Goal: Task Accomplishment & Management: Use online tool/utility

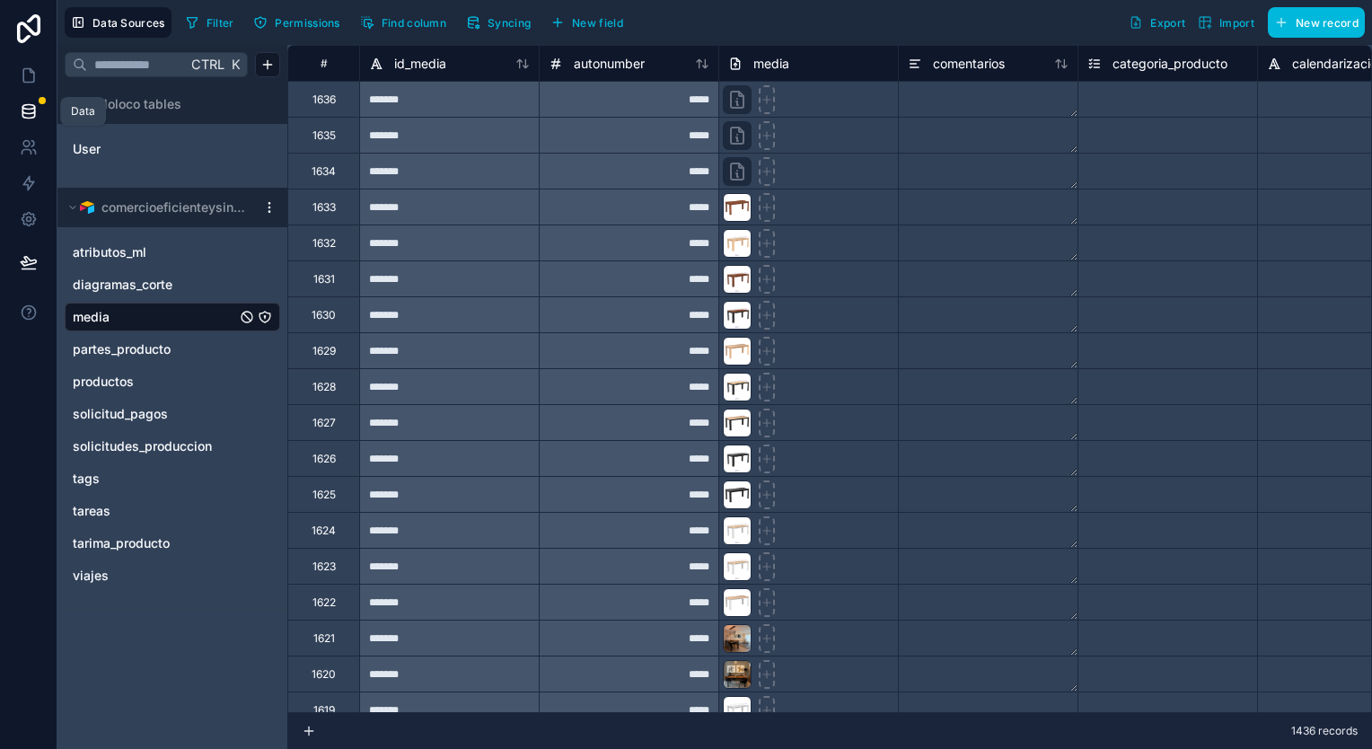
drag, startPoint x: 0, startPoint y: 0, endPoint x: 33, endPoint y: 99, distance: 104.2
click at [33, 99] on link at bounding box center [28, 111] width 57 height 36
click at [21, 72] on icon at bounding box center [29, 75] width 18 height 18
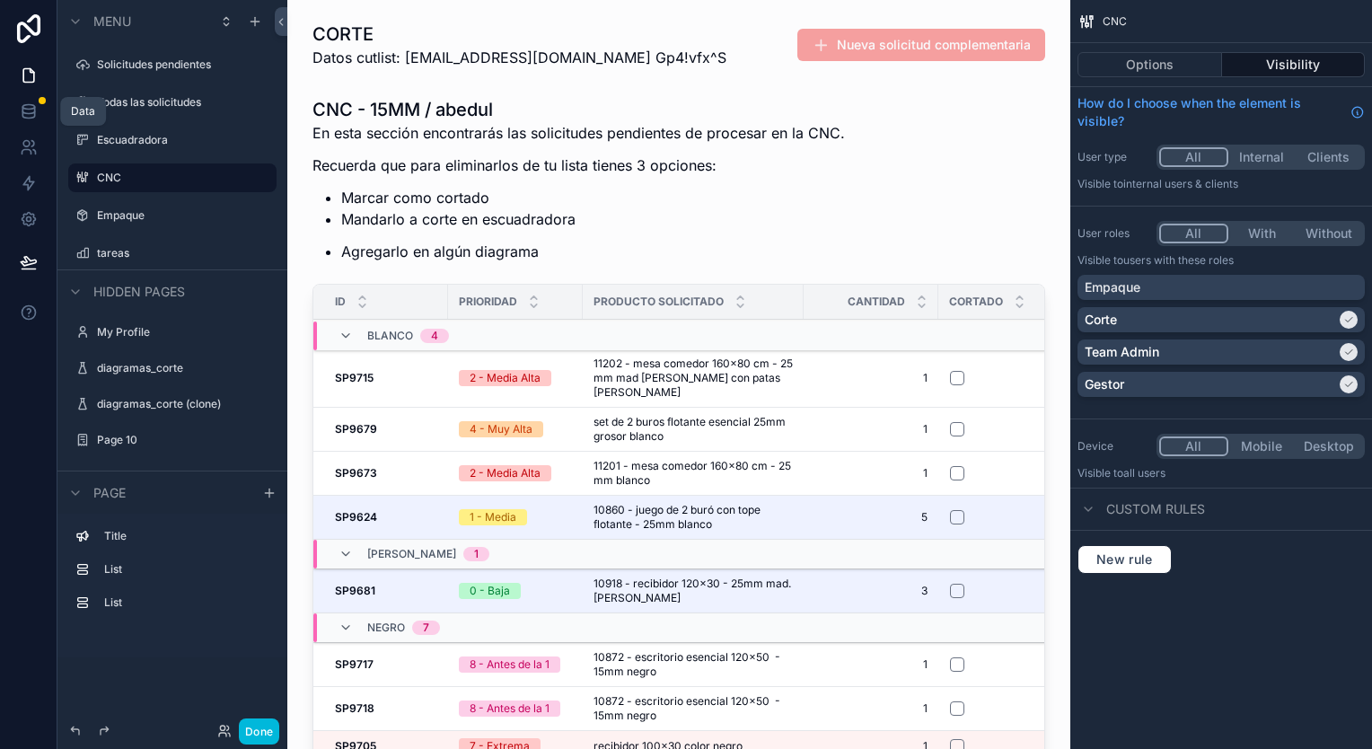
click at [21, 110] on icon at bounding box center [29, 111] width 18 height 18
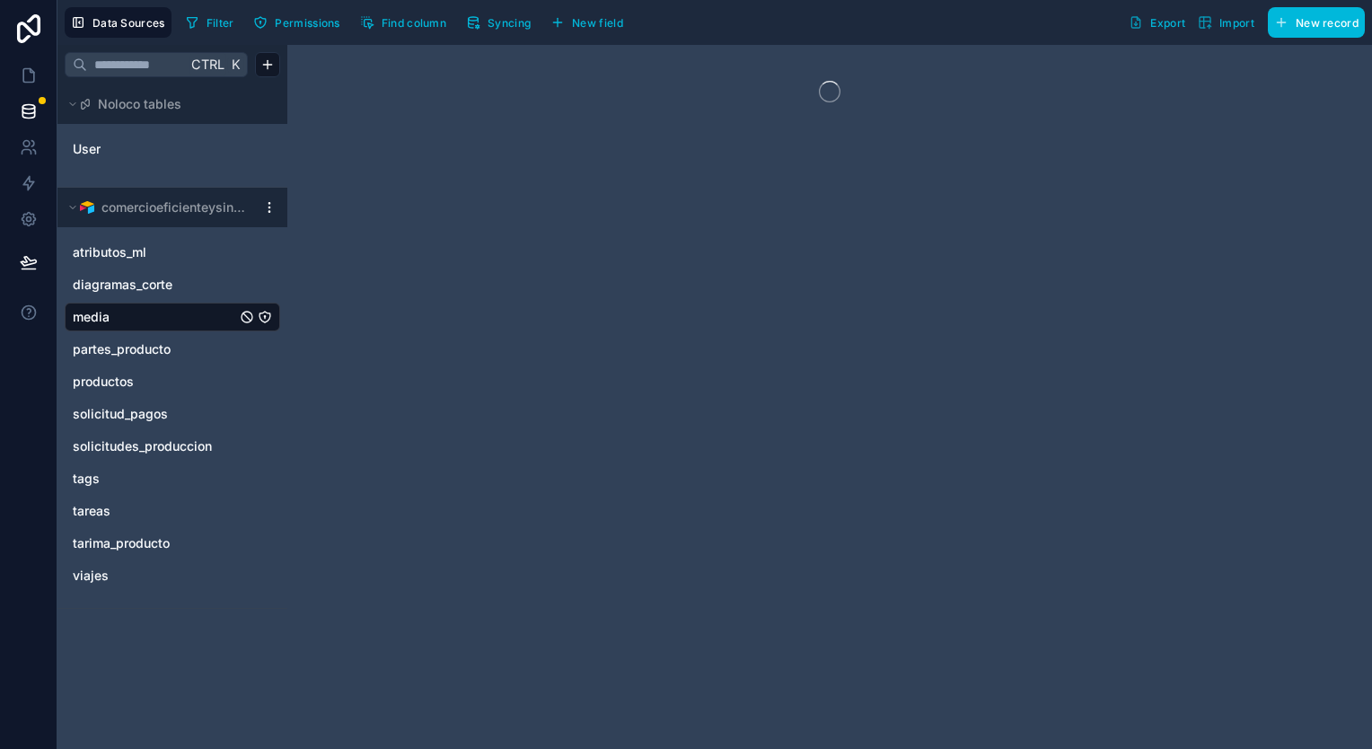
click at [125, 450] on span "solicitudes_produccion" at bounding box center [142, 446] width 139 height 18
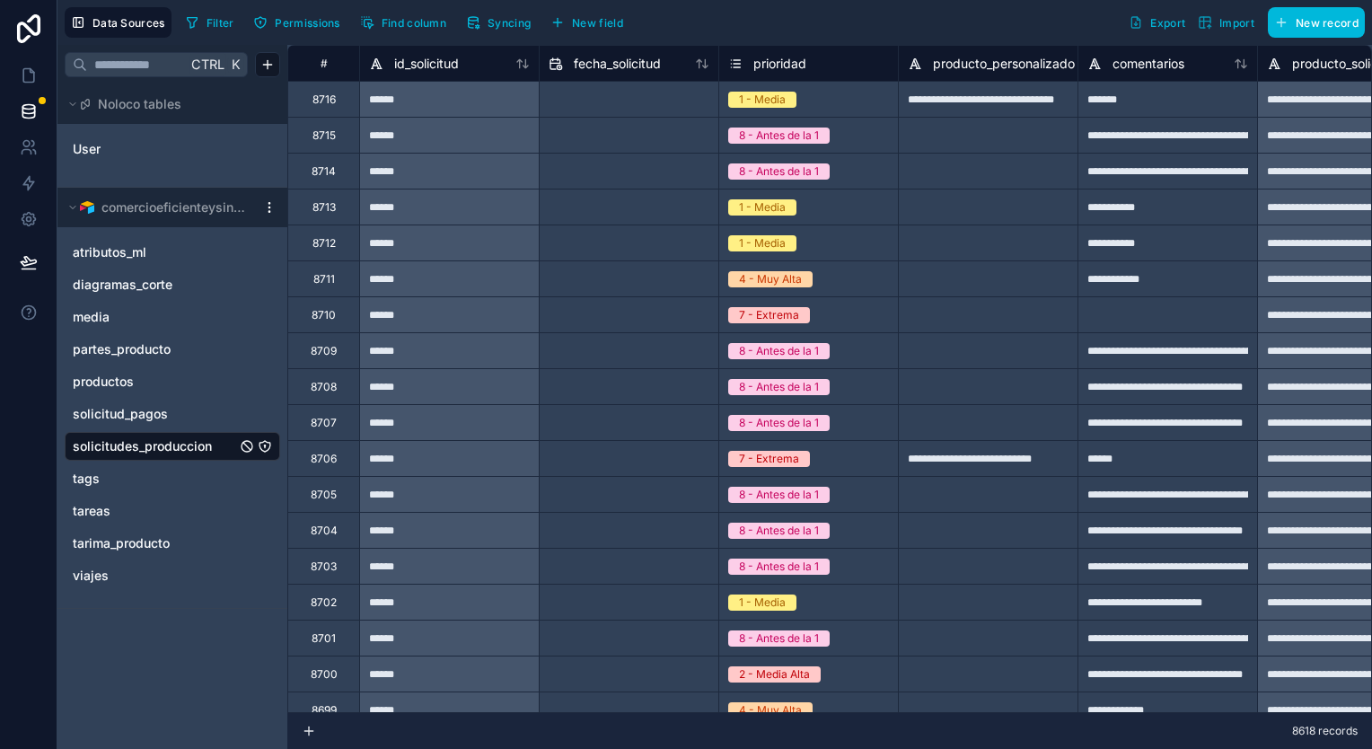
click at [521, 16] on span "Syncing" at bounding box center [509, 22] width 43 height 13
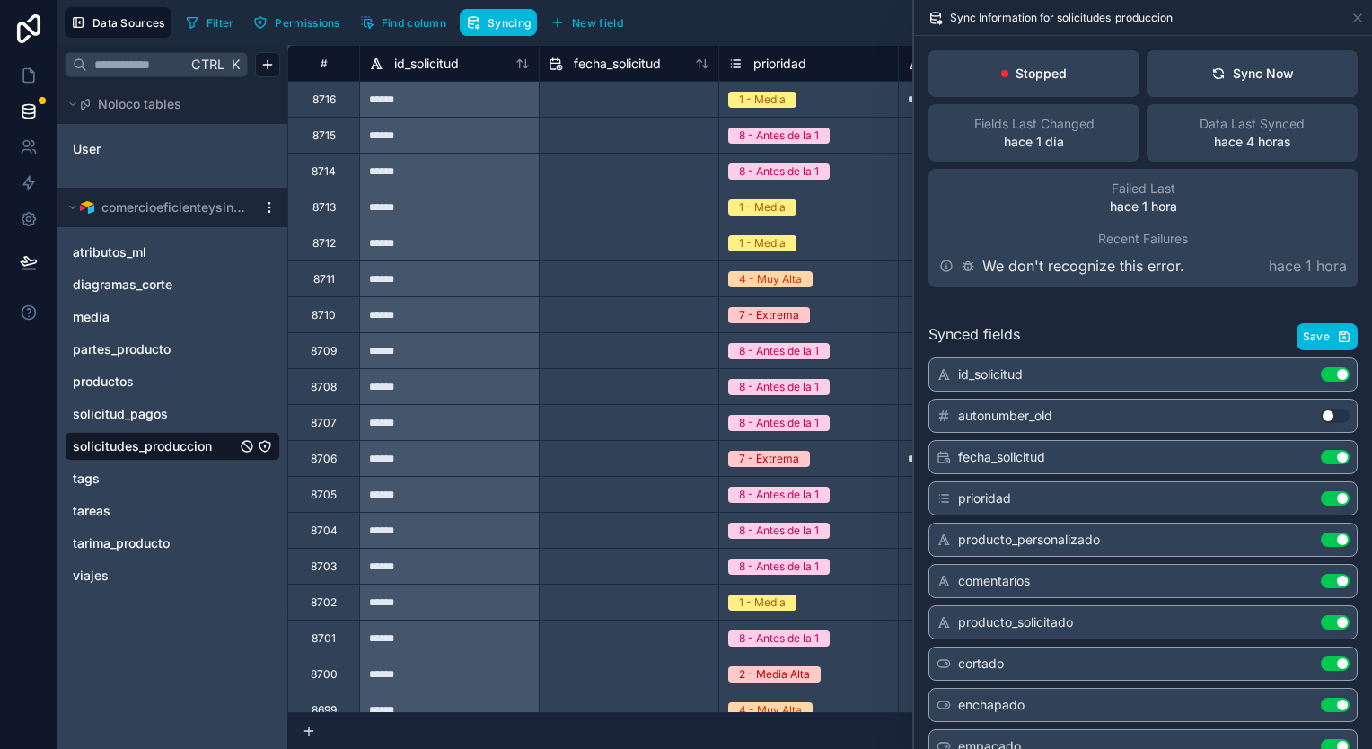
click at [1282, 66] on div "Sync Now" at bounding box center [1252, 74] width 83 height 18
click at [1261, 71] on div "Sync Now" at bounding box center [1252, 74] width 83 height 18
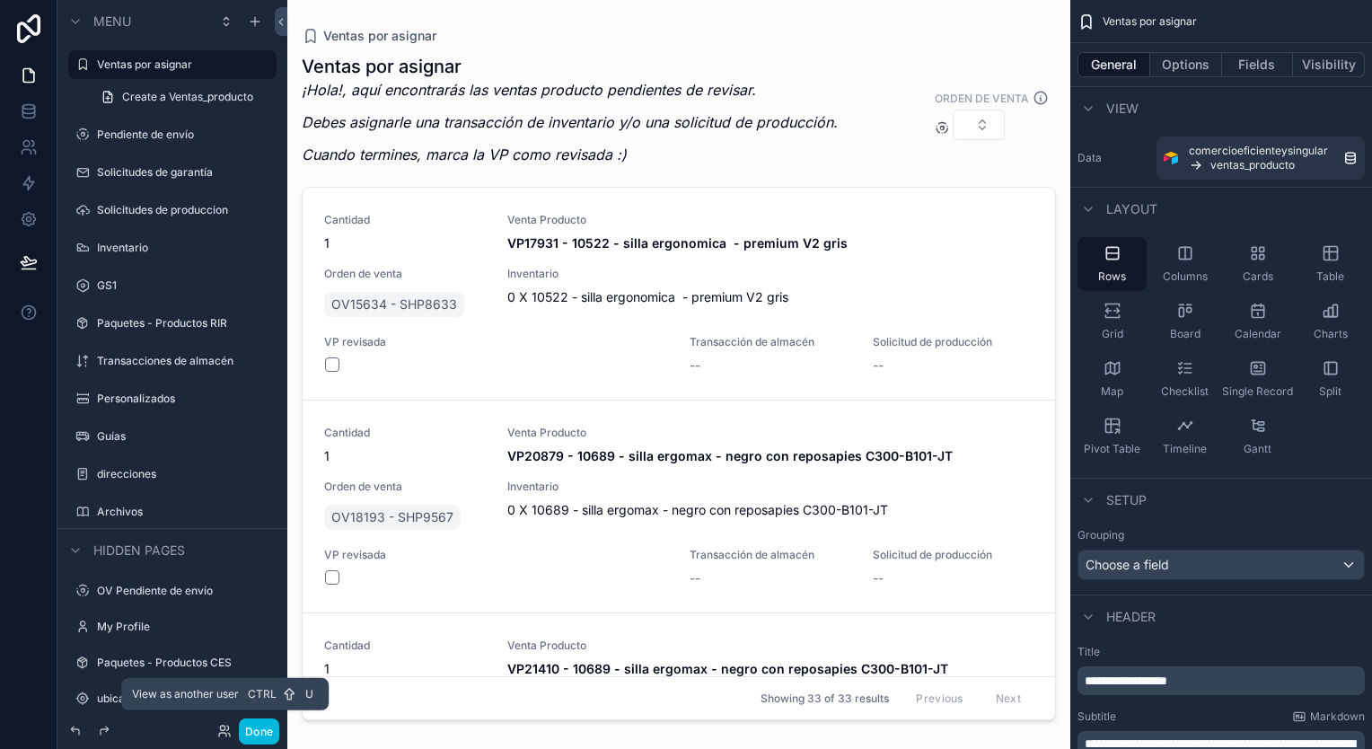
click at [224, 732] on icon at bounding box center [224, 731] width 14 height 14
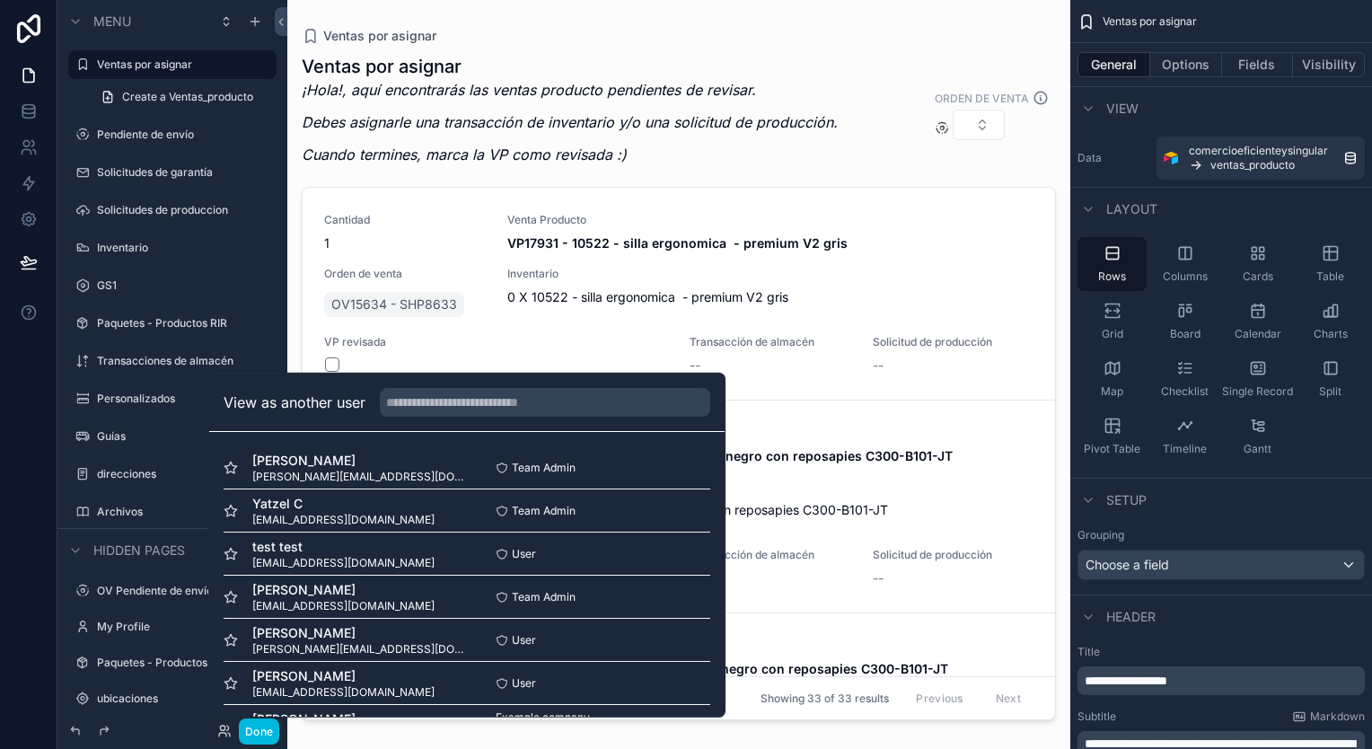
click at [0, 0] on button "Select" at bounding box center [0, 0] width 0 height 0
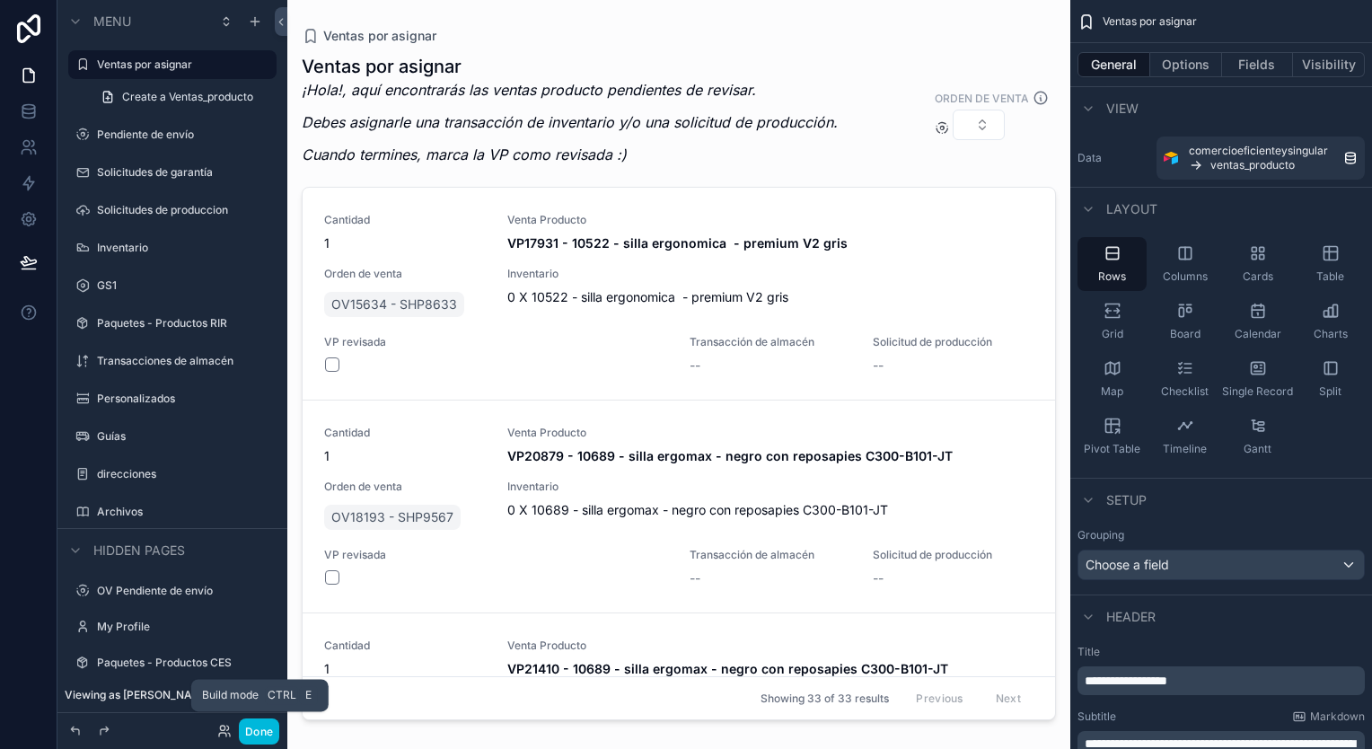
click at [261, 731] on button "Done" at bounding box center [259, 731] width 40 height 26
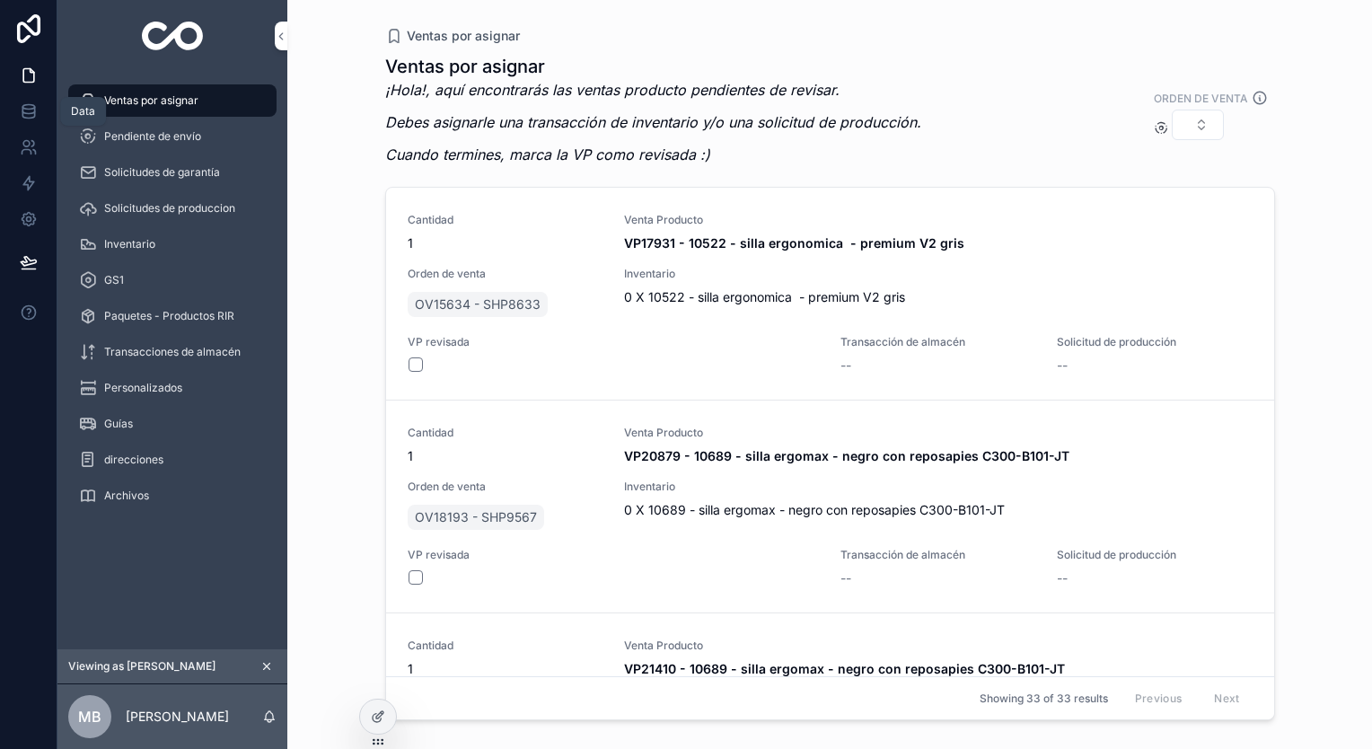
click at [32, 113] on icon at bounding box center [29, 111] width 18 height 18
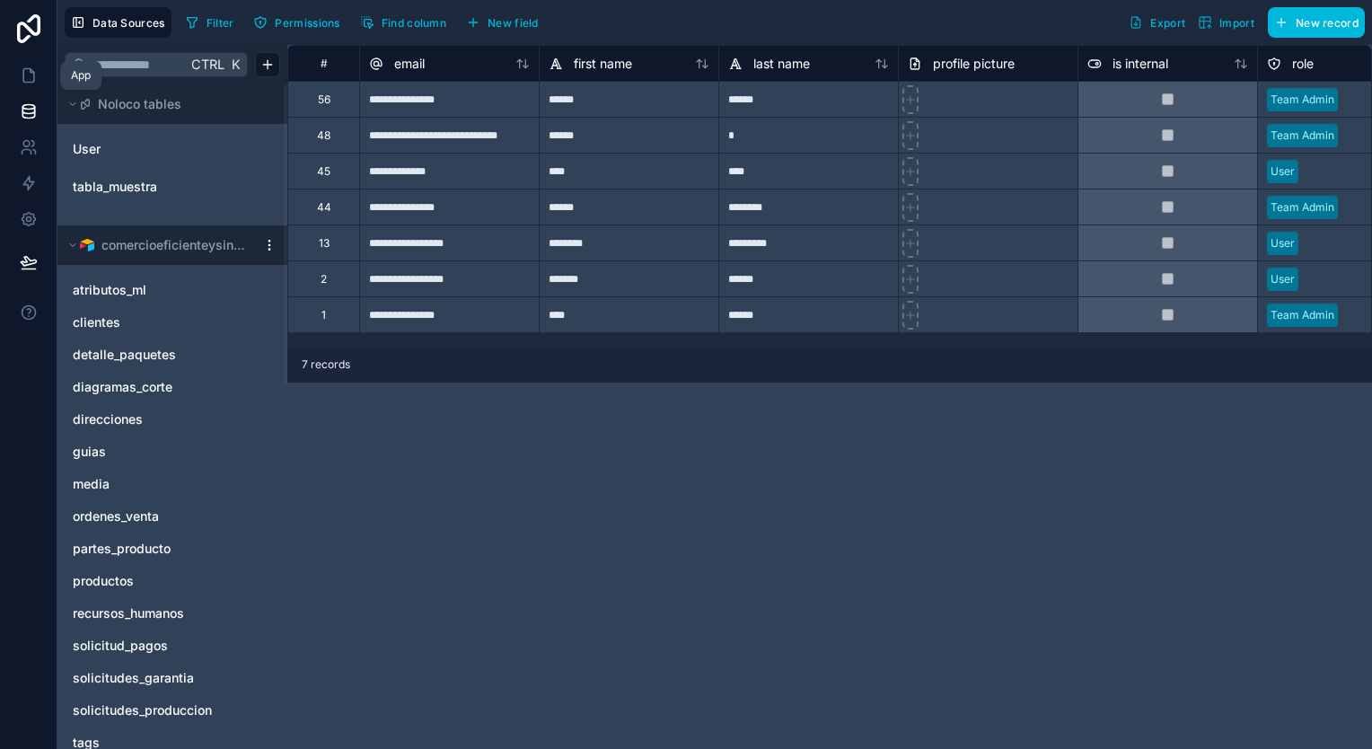
click at [31, 77] on icon at bounding box center [29, 75] width 18 height 18
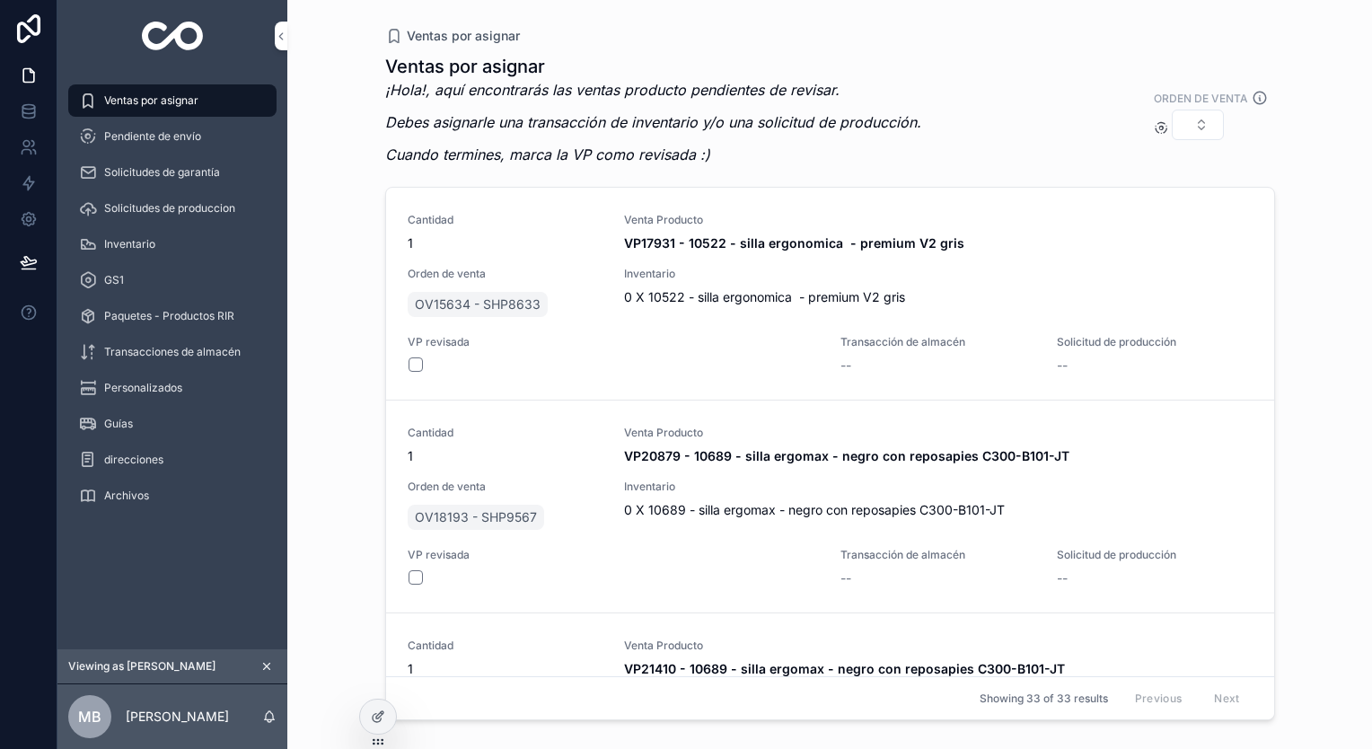
click at [268, 659] on button "scrollable content" at bounding box center [267, 666] width 20 height 20
click at [31, 122] on link at bounding box center [28, 111] width 57 height 36
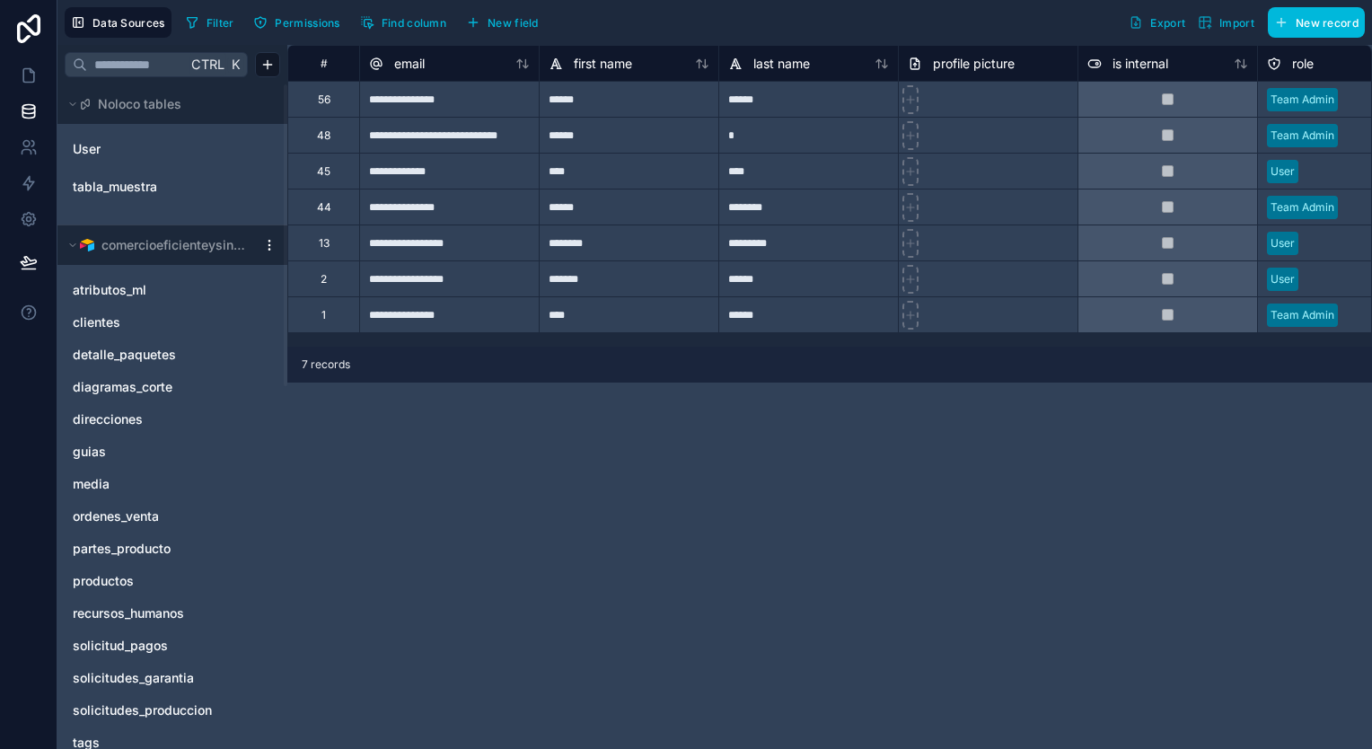
click at [144, 513] on span "ordenes_venta" at bounding box center [116, 516] width 86 height 18
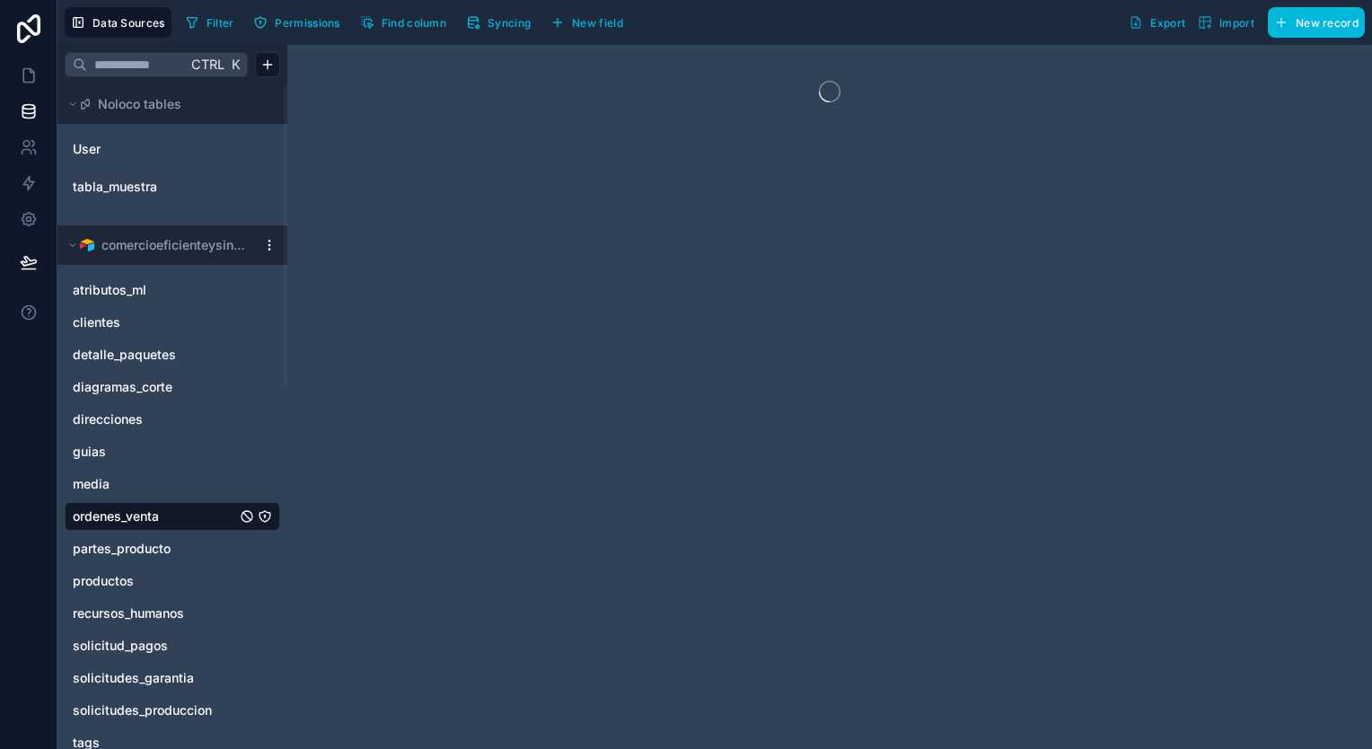
click at [506, 25] on span "Syncing" at bounding box center [509, 22] width 43 height 13
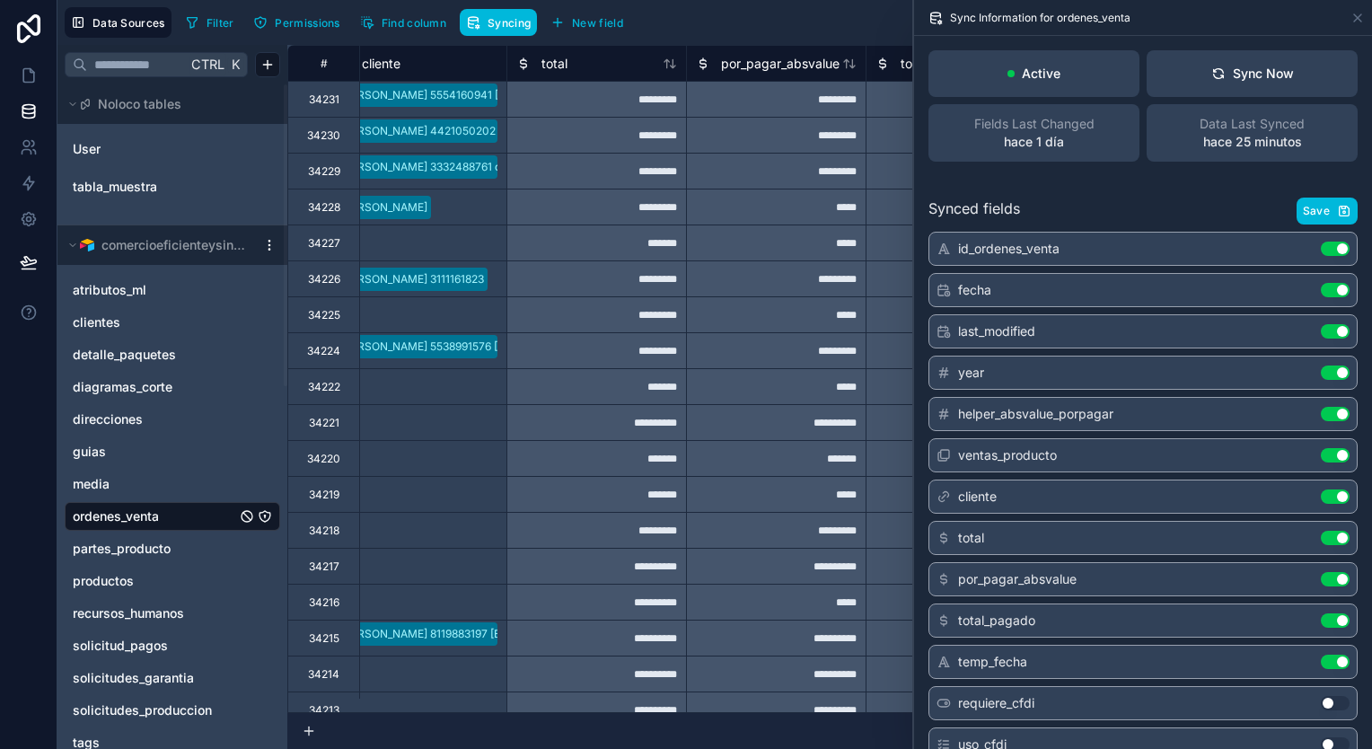
scroll to position [0, 1132]
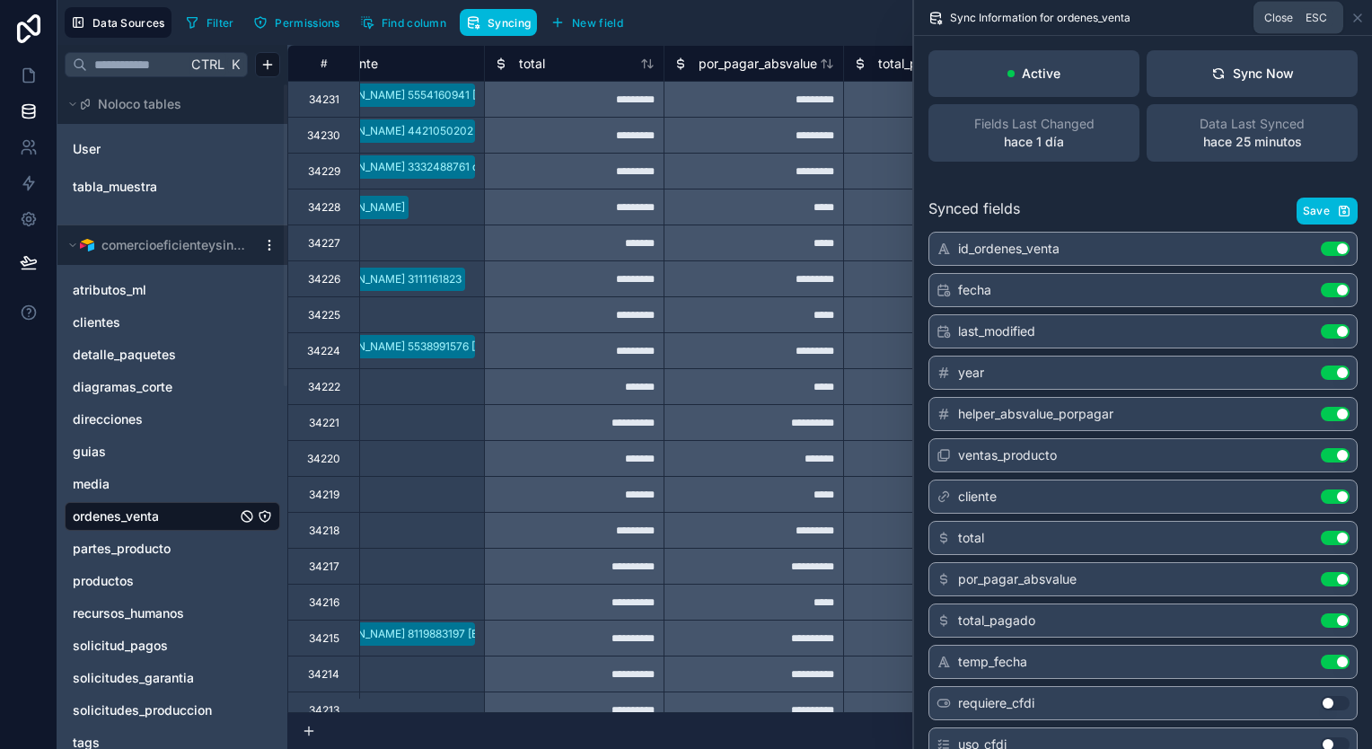
click at [1358, 11] on icon at bounding box center [1357, 18] width 14 height 14
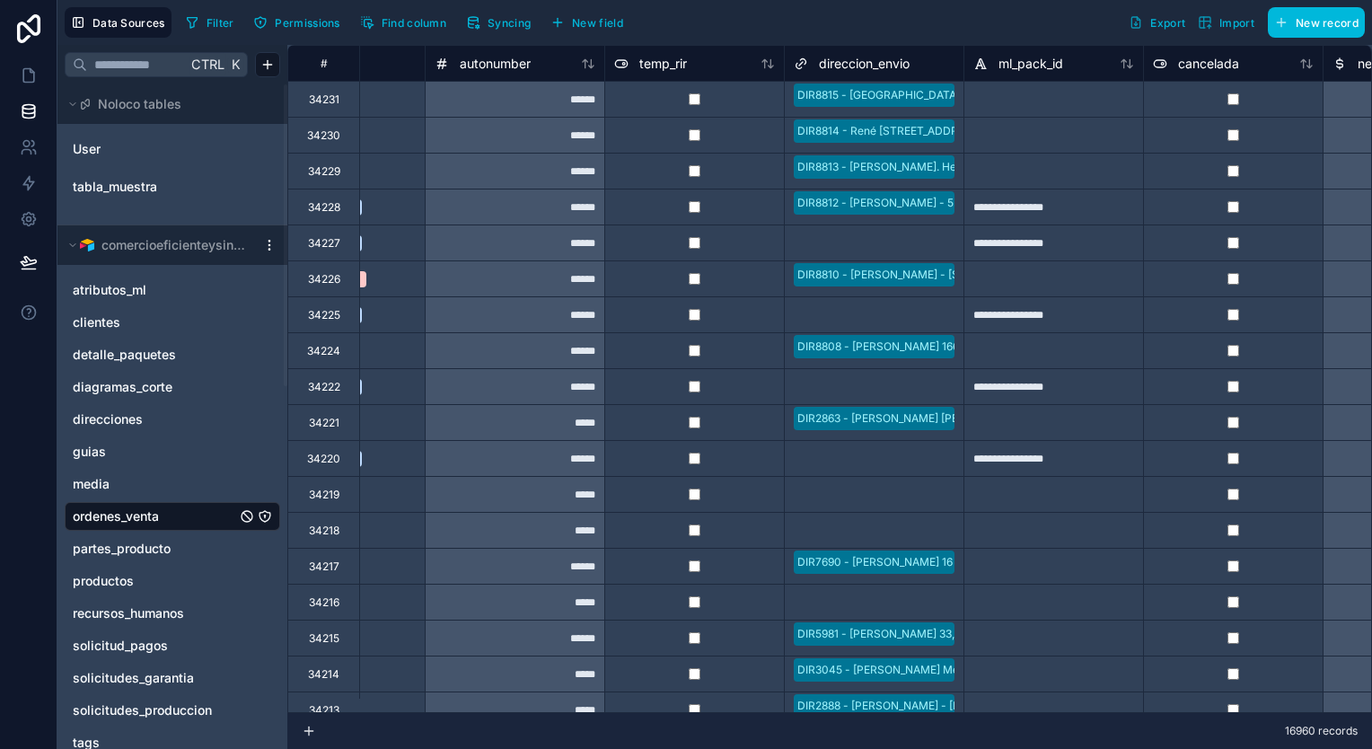
scroll to position [0, 3107]
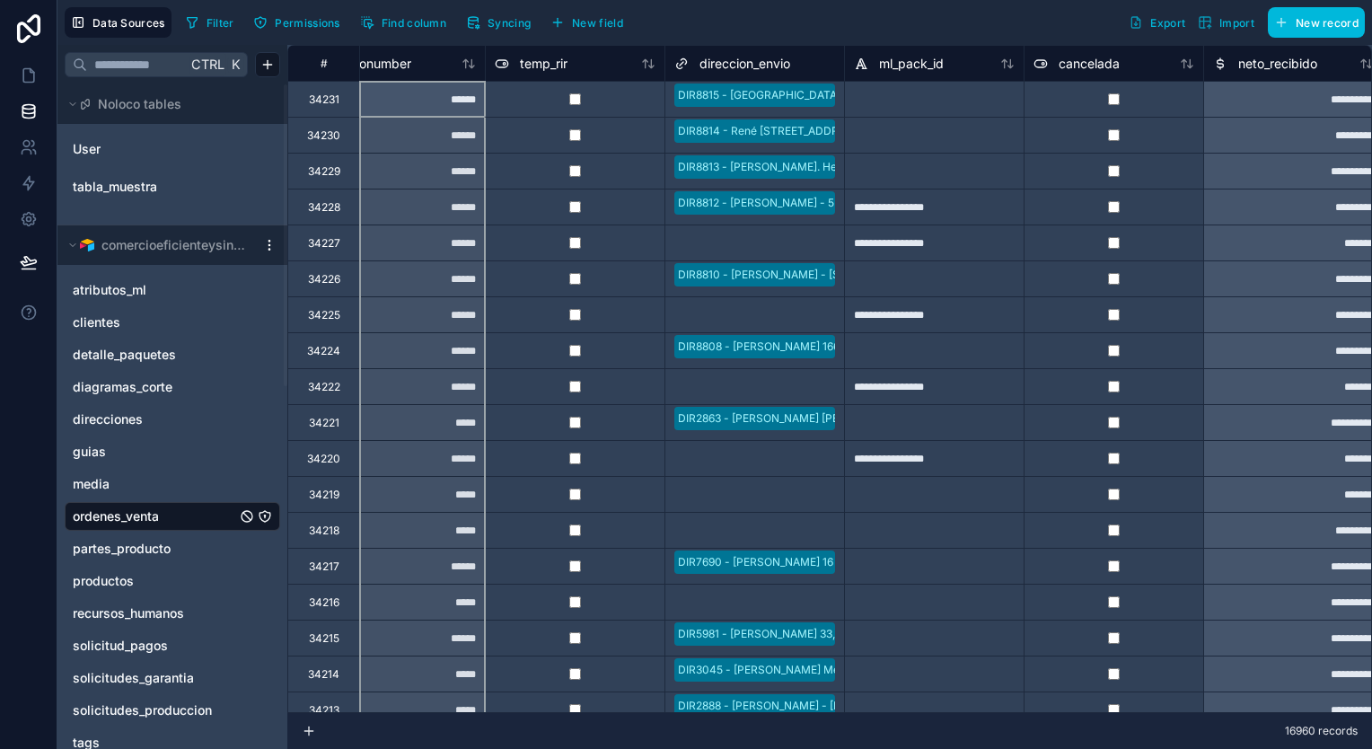
click at [472, 69] on div "autonumber" at bounding box center [395, 64] width 161 height 22
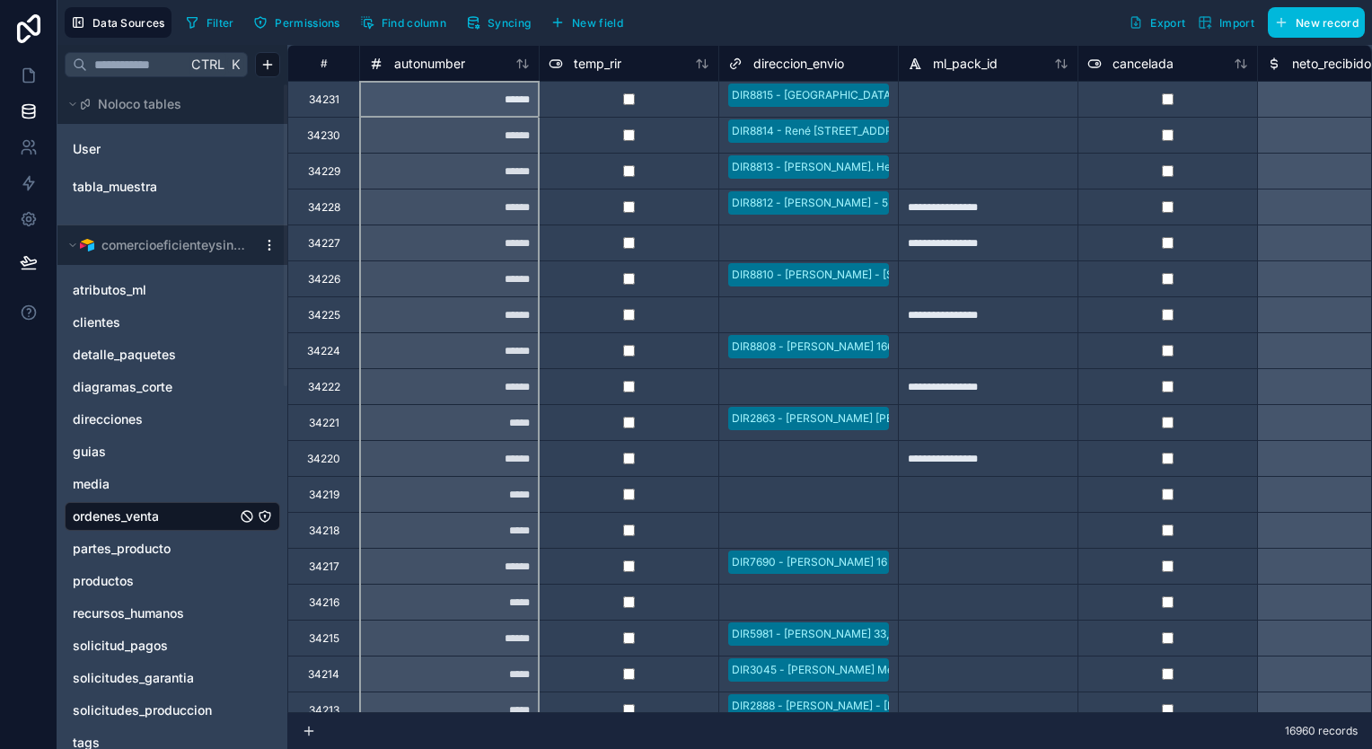
click at [526, 58] on icon at bounding box center [522, 64] width 14 height 14
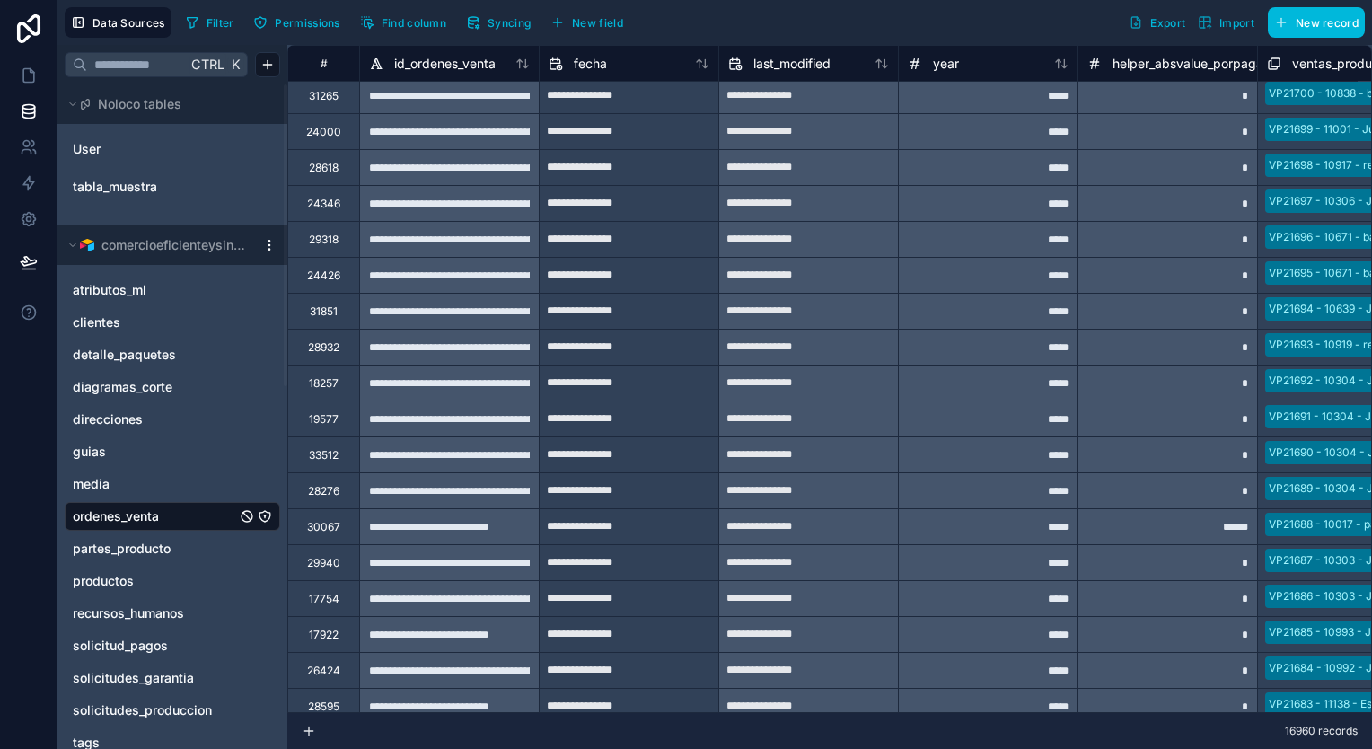
scroll to position [2783, 0]
